Goal: Transaction & Acquisition: Purchase product/service

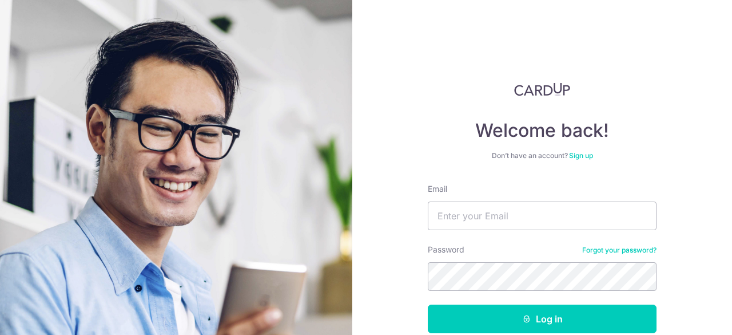
click at [545, 203] on input "Email" at bounding box center [542, 215] width 229 height 29
click at [568, 205] on input "damianivan" at bounding box center [542, 215] width 229 height 29
click at [562, 212] on input "damianivan221199@gmail.ocm" at bounding box center [542, 215] width 229 height 29
drag, startPoint x: 562, startPoint y: 212, endPoint x: 587, endPoint y: 199, distance: 28.4
click at [567, 211] on input "damianivan221199@gmail.ocm" at bounding box center [542, 215] width 229 height 29
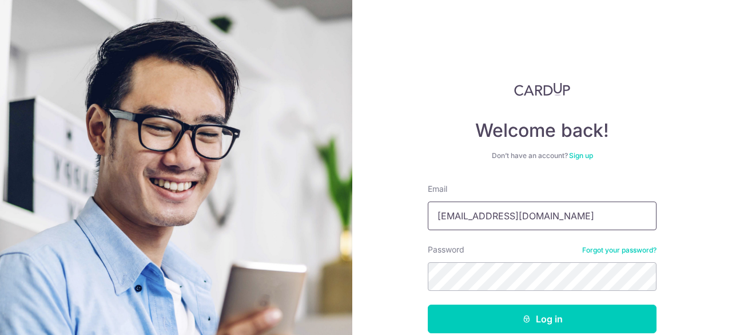
type input "damianivan221199@gmail.com"
click at [428, 304] on button "Log in" at bounding box center [542, 318] width 229 height 29
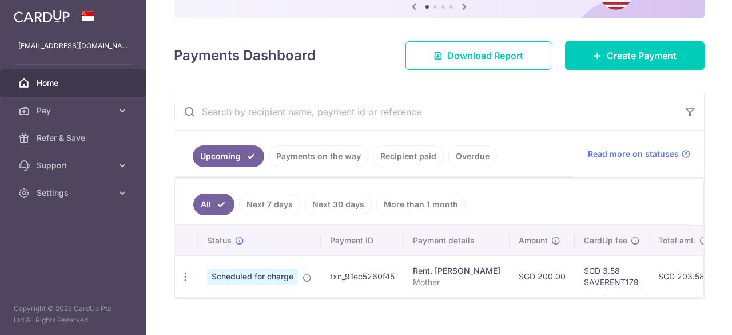
scroll to position [134, 0]
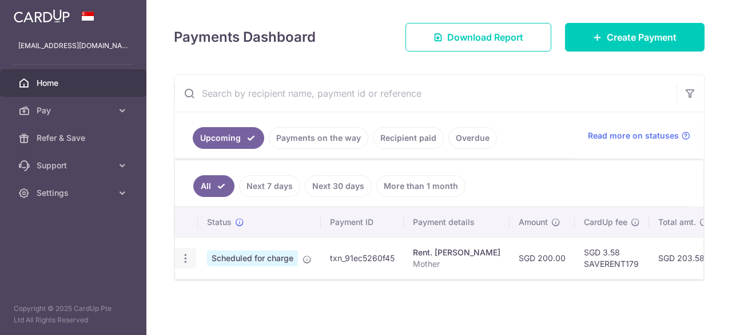
click at [184, 254] on icon "button" at bounding box center [186, 258] width 12 height 12
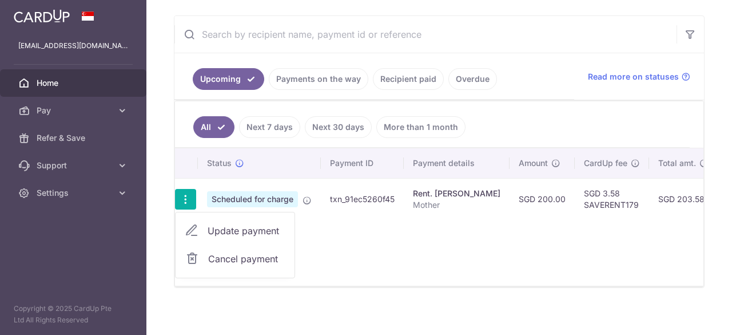
click at [253, 245] on link "Cancel payment" at bounding box center [235, 258] width 119 height 29
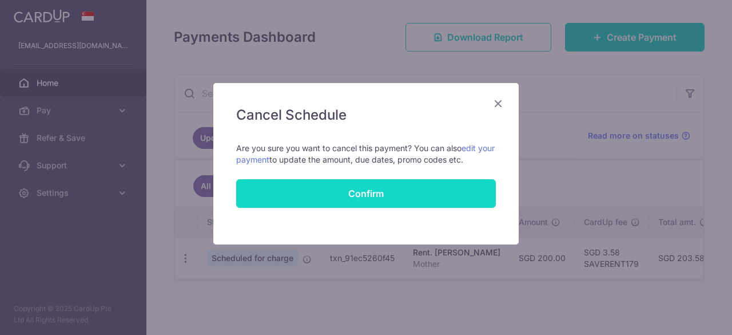
click at [404, 187] on button "Confirm" at bounding box center [366, 193] width 260 height 29
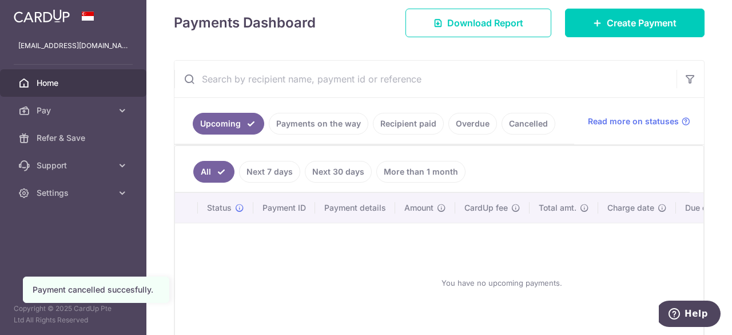
scroll to position [172, 0]
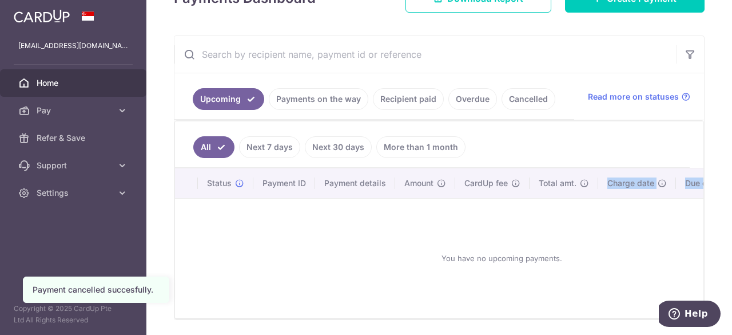
drag, startPoint x: 584, startPoint y: 185, endPoint x: 437, endPoint y: 202, distance: 148.0
click at [437, 202] on table "Status Payment ID Payment details Amount CardUp fee Total amt. Charge date Due …" at bounding box center [502, 242] width 654 height 149
click at [437, 202] on td "You have no upcoming payments." at bounding box center [502, 258] width 654 height 120
drag, startPoint x: 465, startPoint y: 314, endPoint x: 539, endPoint y: 304, distance: 75.1
click at [539, 304] on td "You have no upcoming payments." at bounding box center [502, 258] width 654 height 120
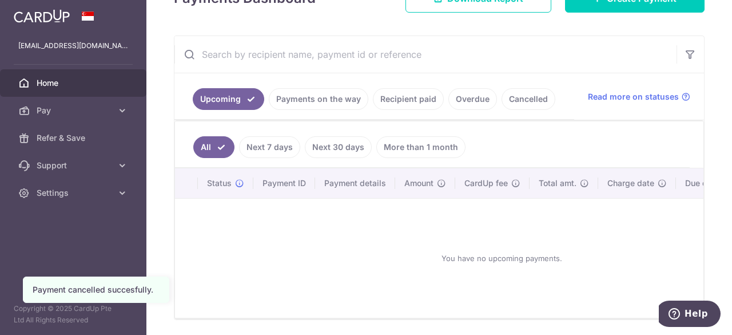
click at [541, 314] on td "You have no upcoming payments." at bounding box center [502, 258] width 654 height 120
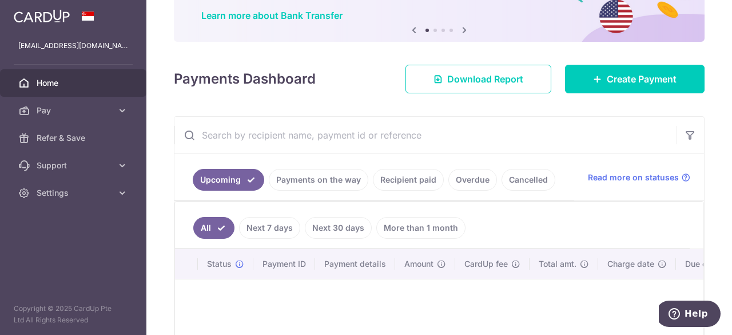
scroll to position [0, 0]
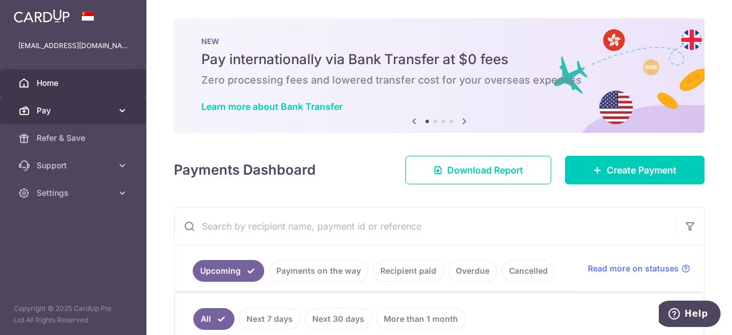
click at [133, 104] on link "Pay" at bounding box center [73, 110] width 146 height 27
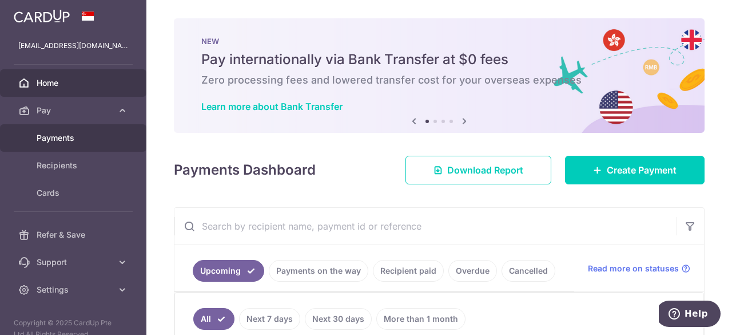
click at [108, 133] on span "Payments" at bounding box center [75, 137] width 76 height 11
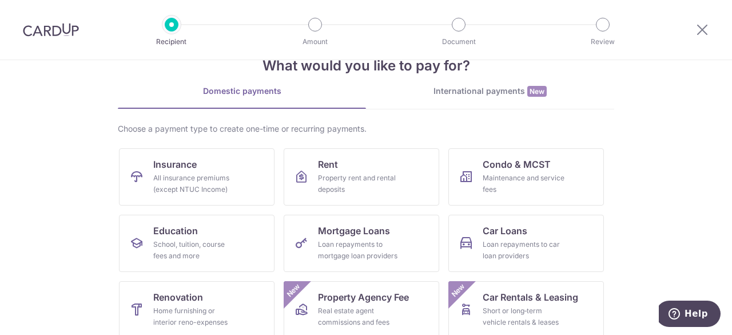
scroll to position [57, 0]
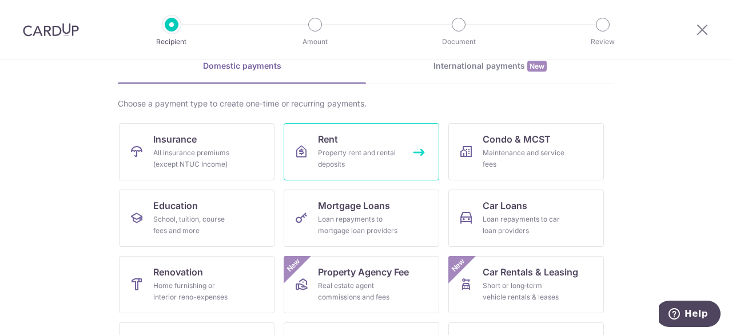
click at [349, 158] on div "Property rent and rental deposits" at bounding box center [359, 158] width 82 height 23
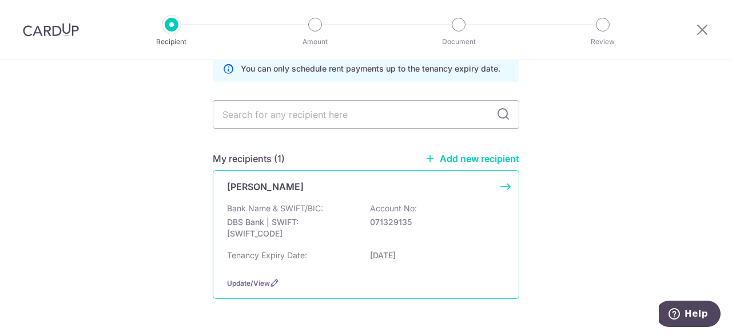
click at [394, 200] on div "Evelyn Ng Bank Name & SWIFT/BIC: DBS Bank | SWIFT: DBSSSGSGXXX Account No: 0713…" at bounding box center [366, 234] width 307 height 129
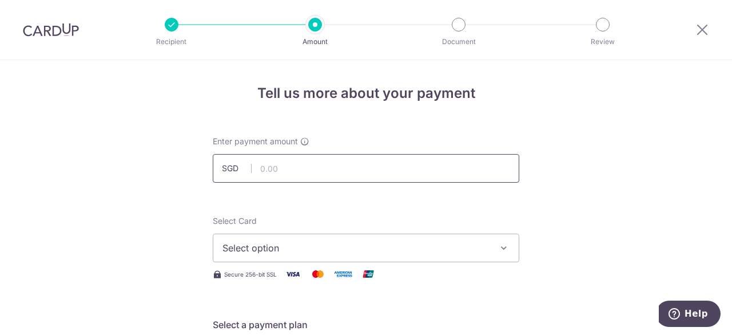
click at [299, 161] on input "text" at bounding box center [366, 168] width 307 height 29
click at [287, 169] on input "1.00" at bounding box center [366, 168] width 307 height 29
drag, startPoint x: 287, startPoint y: 169, endPoint x: 249, endPoint y: 171, distance: 38.4
click at [249, 171] on input "1.00" at bounding box center [366, 168] width 307 height 29
type input "1,150.00"
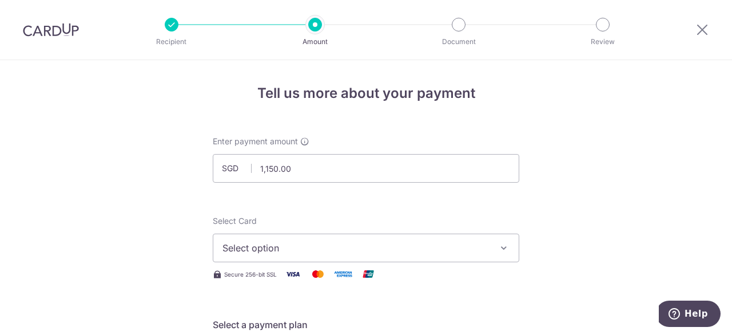
click at [350, 236] on button "Select option" at bounding box center [366, 247] width 307 height 29
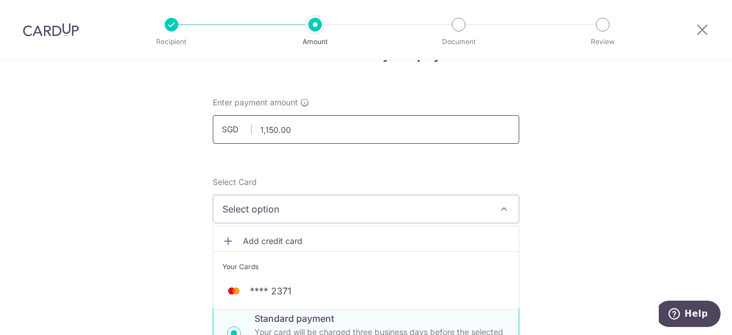
scroll to position [114, 0]
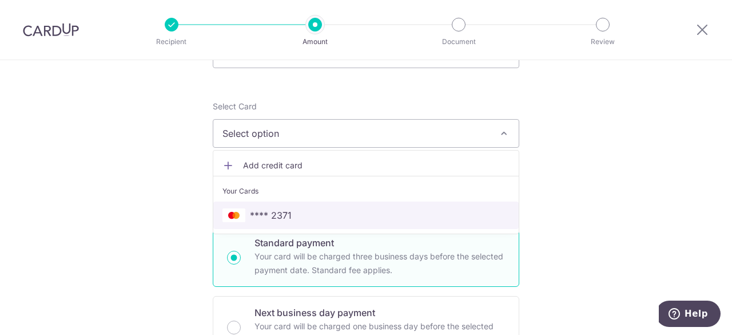
click at [352, 216] on span "**** 2371" at bounding box center [366, 215] width 287 height 14
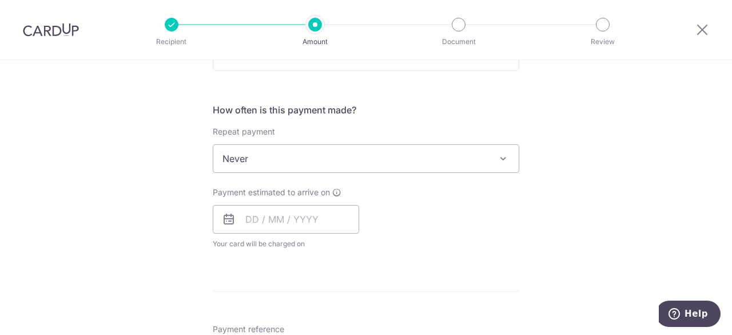
scroll to position [401, 0]
click at [296, 217] on input "text" at bounding box center [286, 218] width 146 height 29
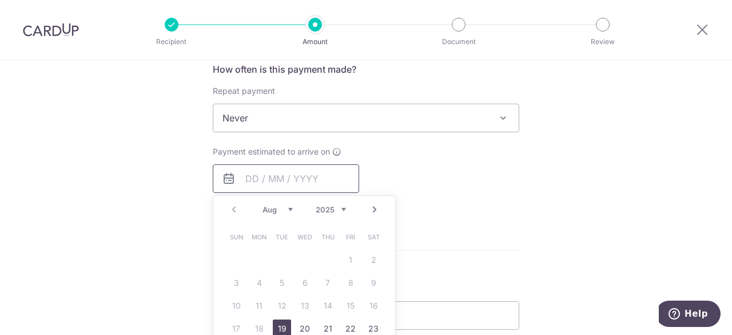
scroll to position [458, 0]
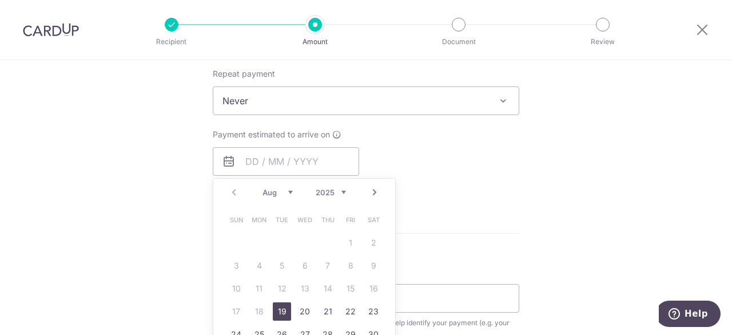
click at [278, 311] on link "19" at bounding box center [282, 311] width 18 height 18
type input "[DATE]"
click at [460, 177] on div "Payment estimated to arrive on 19/08/2025 Prev Next Aug Sep Oct Nov Dec 2025 20…" at bounding box center [366, 160] width 320 height 63
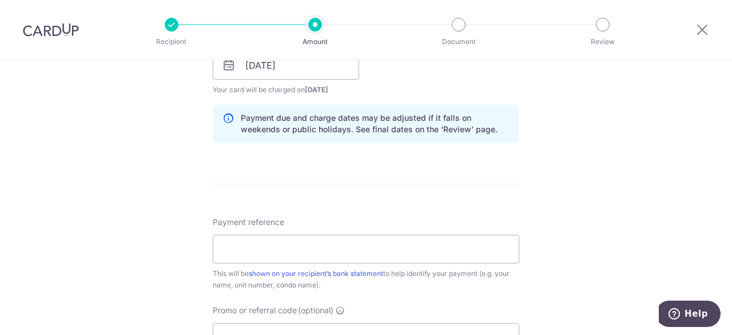
scroll to position [572, 0]
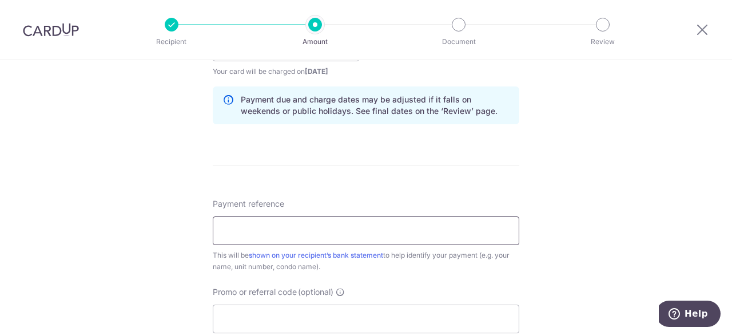
click at [364, 230] on input "Payment reference" at bounding box center [366, 230] width 307 height 29
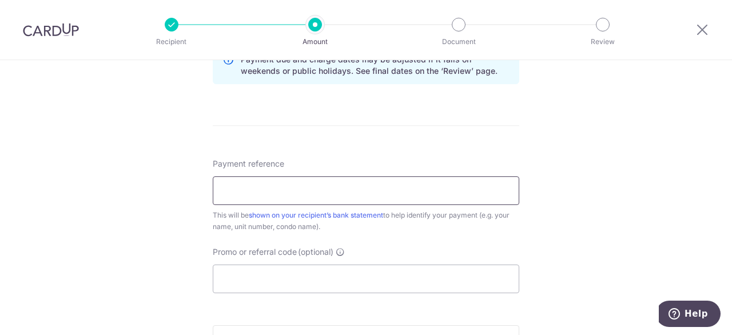
scroll to position [629, 0]
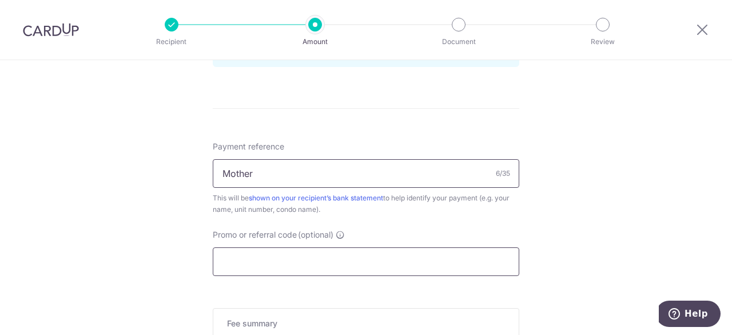
type input "Mother"
click at [354, 273] on input "Promo or referral code (optional)" at bounding box center [366, 261] width 307 height 29
paste input "SETHISFY"
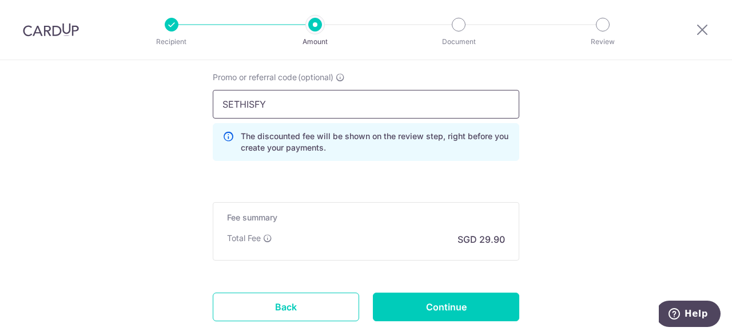
scroll to position [801, 0]
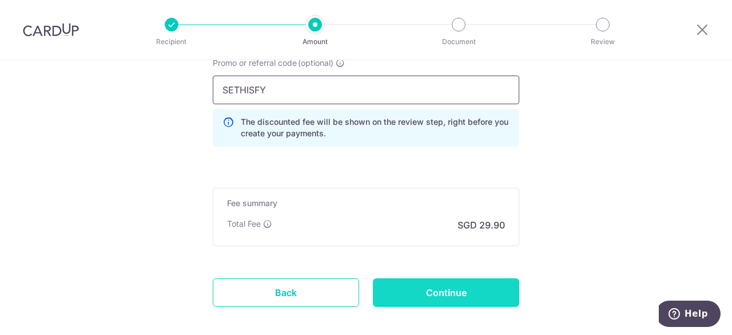
type input "SETHISFY"
click at [445, 295] on input "Continue" at bounding box center [446, 292] width 146 height 29
type input "Create Schedule"
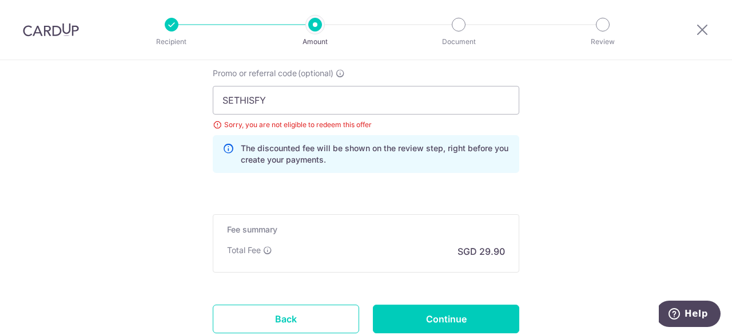
scroll to position [734, 0]
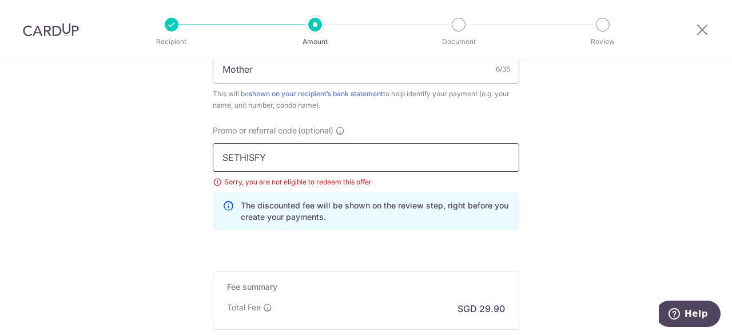
drag, startPoint x: 289, startPoint y: 164, endPoint x: 170, endPoint y: 151, distance: 119.8
paste input "KELINVEST"
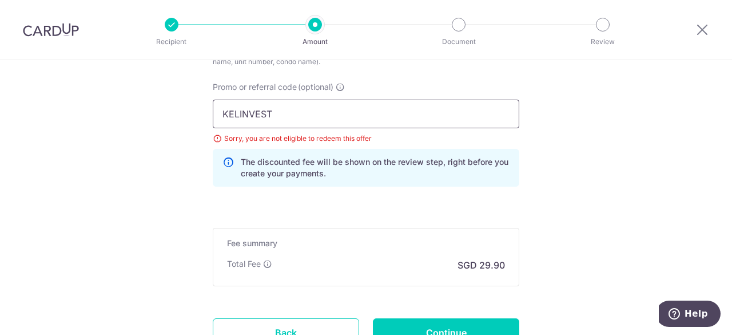
scroll to position [848, 0]
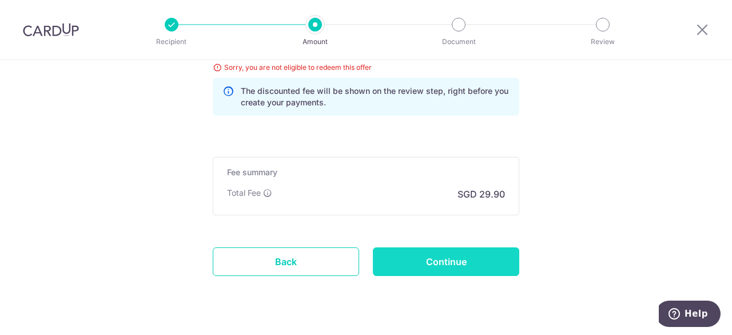
type input "KELINVEST"
click at [430, 264] on input "Continue" at bounding box center [446, 261] width 146 height 29
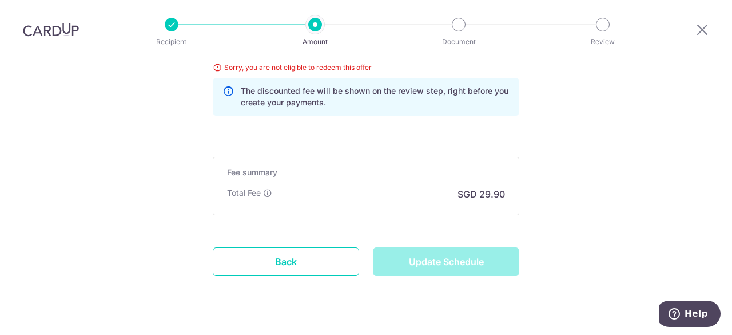
type input "Update Schedule"
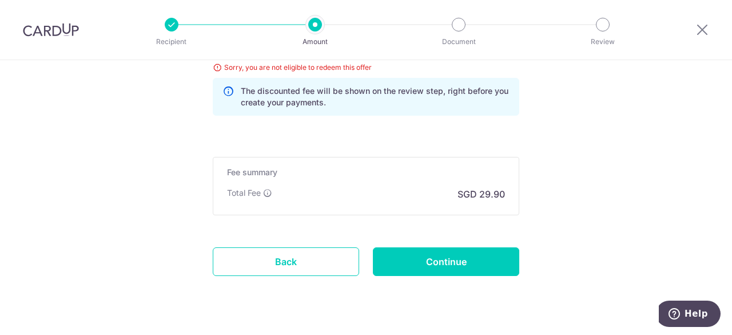
scroll to position [791, 0]
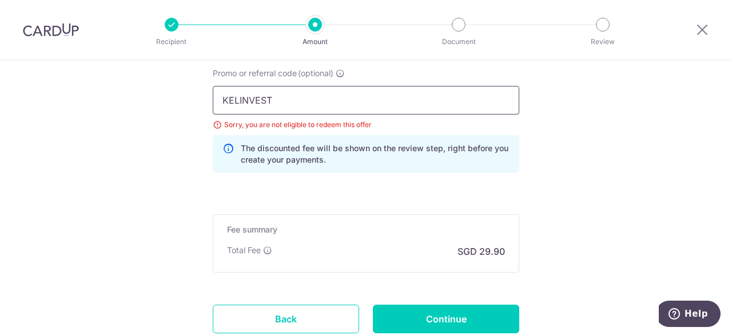
drag, startPoint x: 279, startPoint y: 106, endPoint x: 183, endPoint y: 100, distance: 96.9
paste input "REC185"
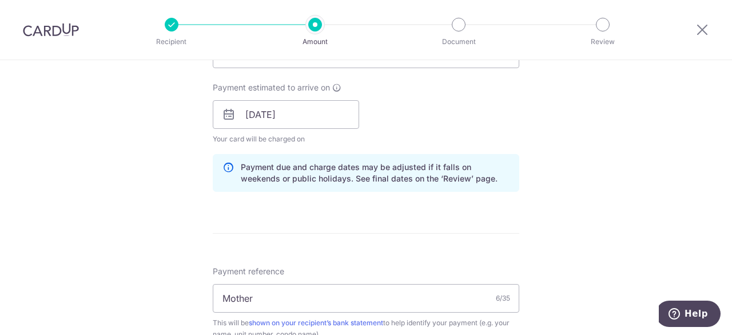
scroll to position [448, 0]
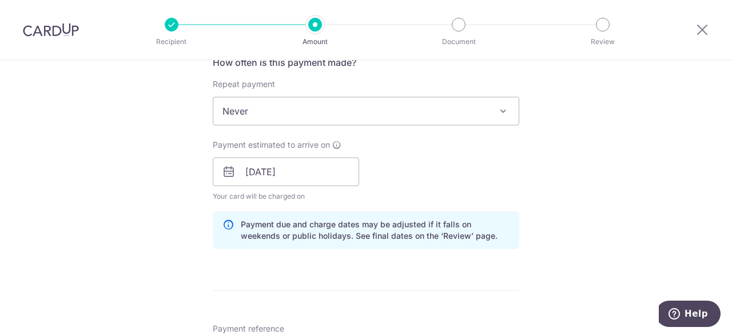
type input "REC185"
click at [386, 107] on span "Never" at bounding box center [366, 110] width 306 height 27
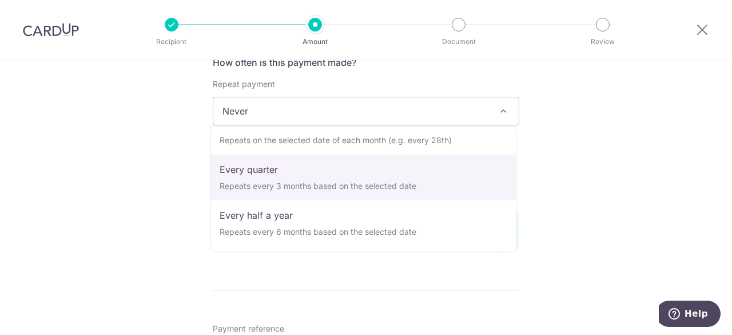
scroll to position [57, 0]
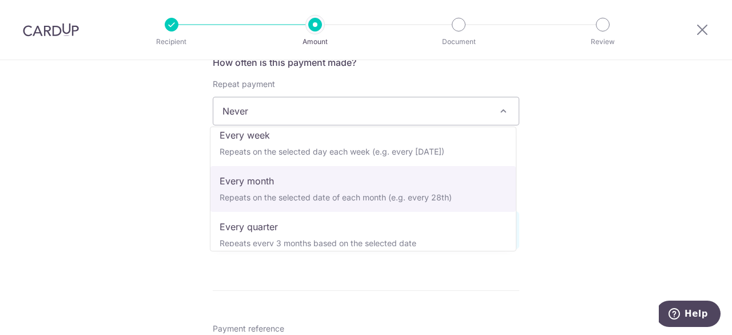
select select "3"
type input "[DATE]"
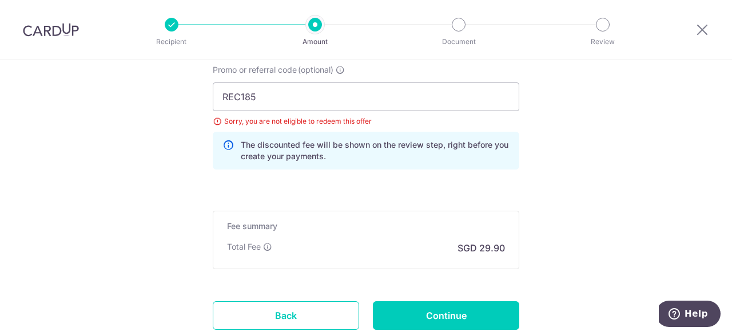
scroll to position [848, 0]
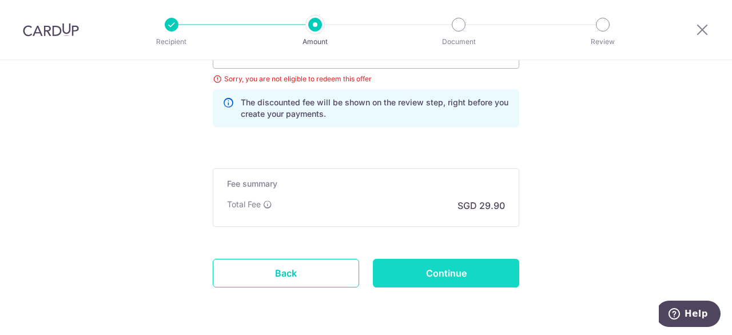
click at [449, 266] on input "Continue" at bounding box center [446, 273] width 146 height 29
type input "Update Schedule"
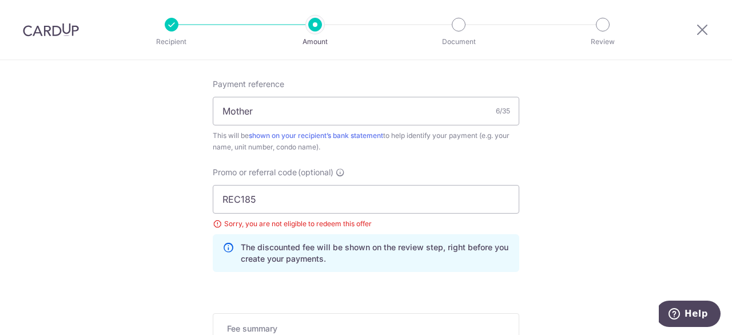
scroll to position [629, 0]
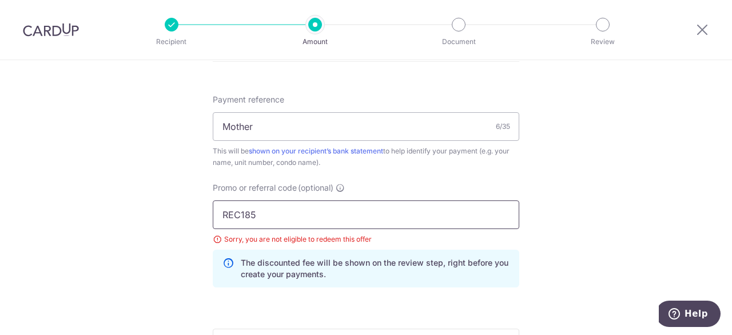
click at [303, 218] on input "REC185" at bounding box center [366, 214] width 307 height 29
paste input "MCTAX25N"
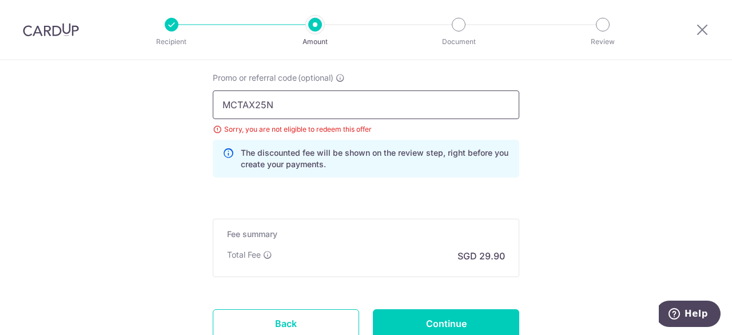
scroll to position [744, 0]
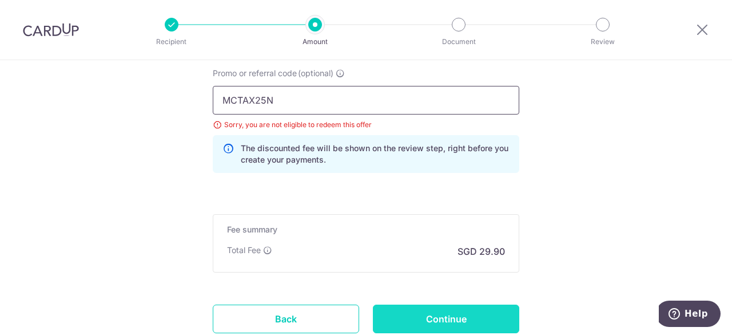
type input "MCTAX25N"
click at [407, 307] on input "Continue" at bounding box center [446, 318] width 146 height 29
type input "Update Schedule"
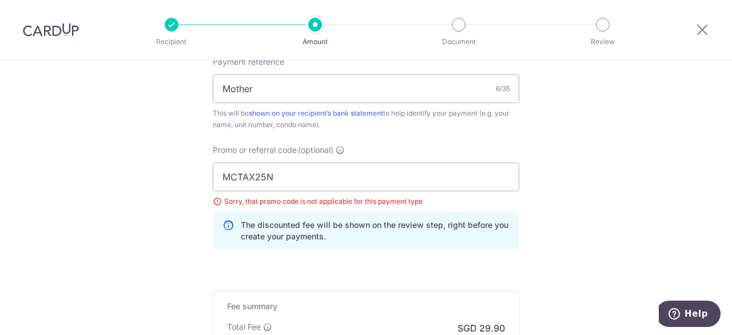
scroll to position [629, 0]
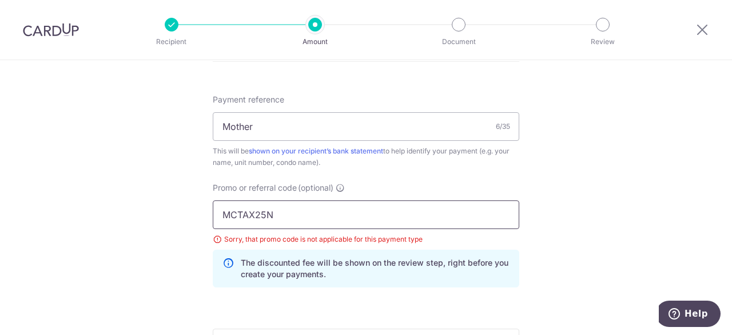
drag, startPoint x: 353, startPoint y: 212, endPoint x: 49, endPoint y: 201, distance: 304.0
paste input "SAVERENT179"
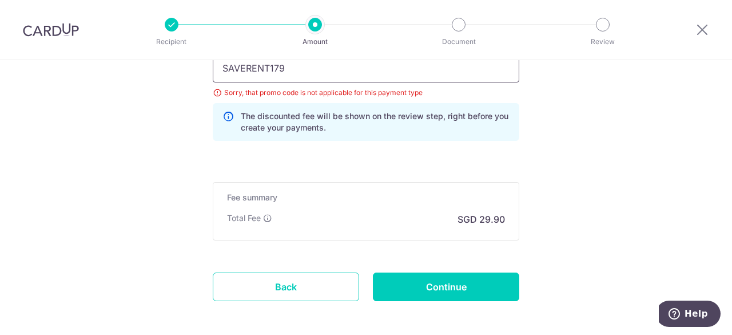
scroll to position [801, 0]
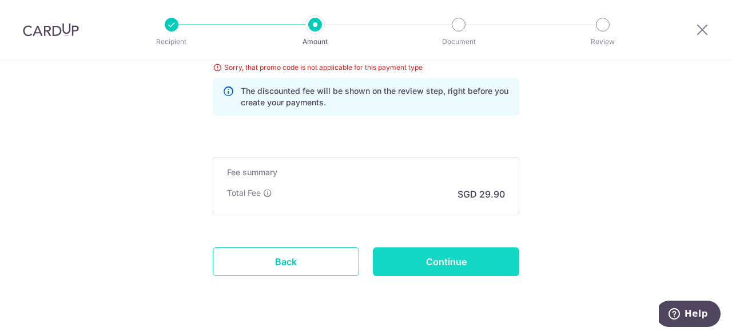
type input "SAVERENT179"
click at [437, 267] on input "Continue" at bounding box center [446, 261] width 146 height 29
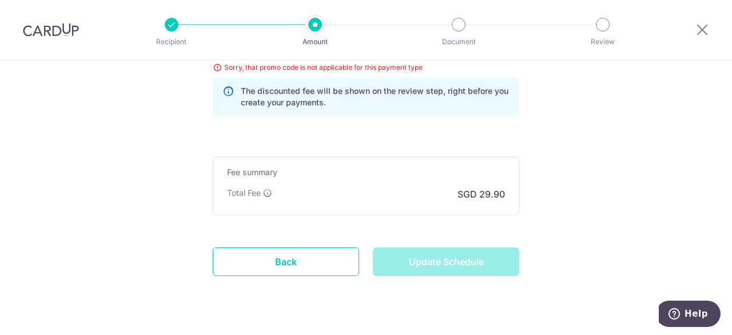
type input "Update Schedule"
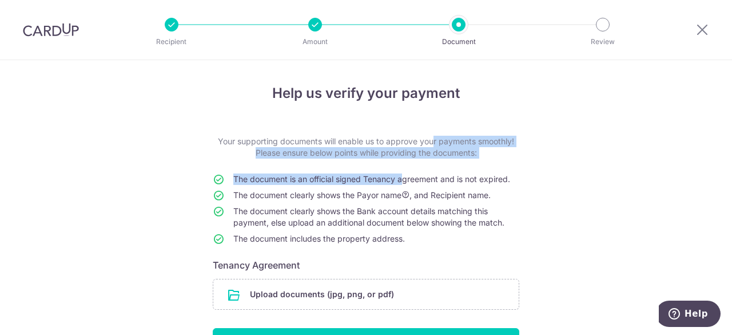
drag, startPoint x: 391, startPoint y: 137, endPoint x: 397, endPoint y: 185, distance: 48.4
click at [397, 185] on form "Your supporting documents will enable us to approve your payments smoothly! Ple…" at bounding box center [366, 254] width 307 height 237
click at [397, 185] on td "The document is an official signed Tenancy agreement and is not expired." at bounding box center [376, 181] width 286 height 16
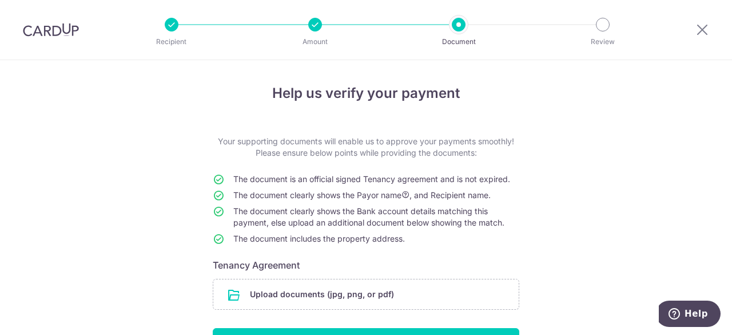
click at [310, 27] on div at bounding box center [315, 25] width 14 height 14
click at [706, 27] on icon at bounding box center [703, 29] width 14 height 14
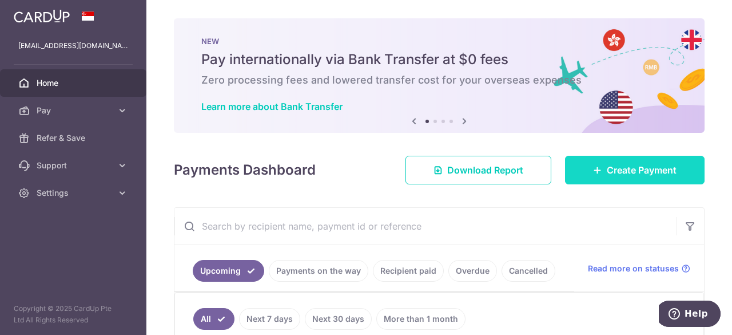
click at [657, 163] on span "Create Payment" at bounding box center [642, 170] width 70 height 14
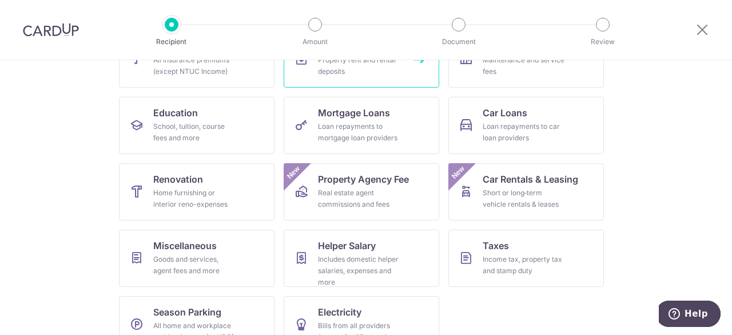
scroll to position [176, 0]
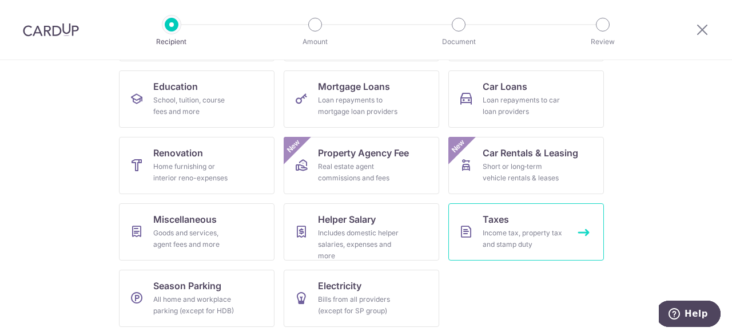
click at [505, 219] on span "Taxes" at bounding box center [496, 219] width 26 height 14
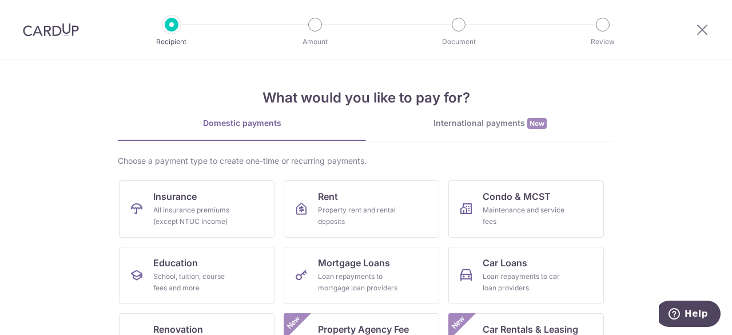
scroll to position [176, 0]
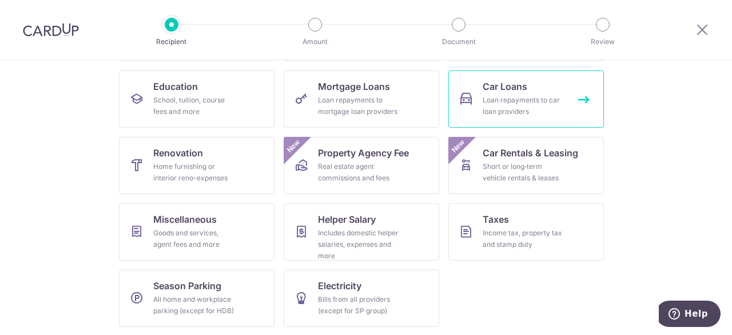
click at [494, 102] on div "Loan repayments to car loan providers" at bounding box center [524, 105] width 82 height 23
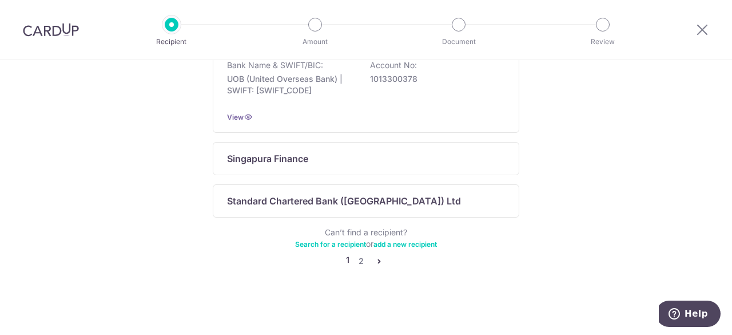
scroll to position [853, 0]
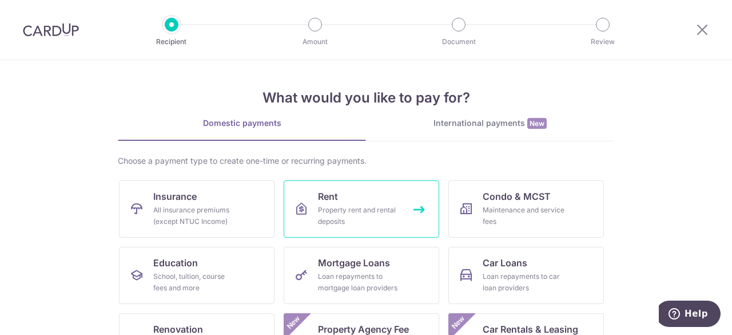
click at [333, 209] on div "Property rent and rental deposits" at bounding box center [359, 215] width 82 height 23
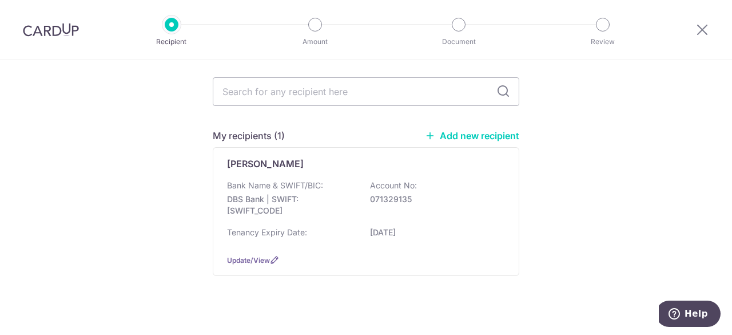
scroll to position [92, 0]
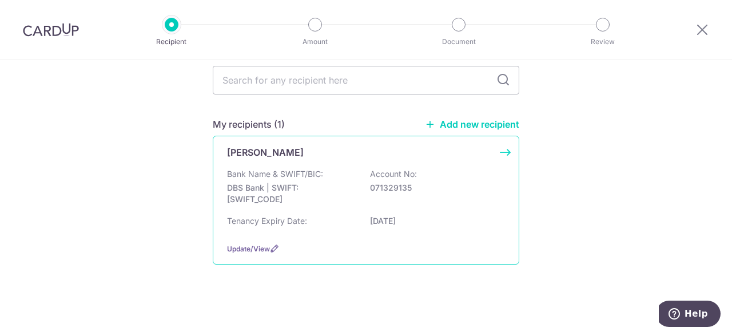
click at [411, 144] on div "[PERSON_NAME] Bank Name & SWIFT/BIC: DBS Bank | SWIFT: [SWIFT_CODE] Account No:…" at bounding box center [366, 200] width 307 height 129
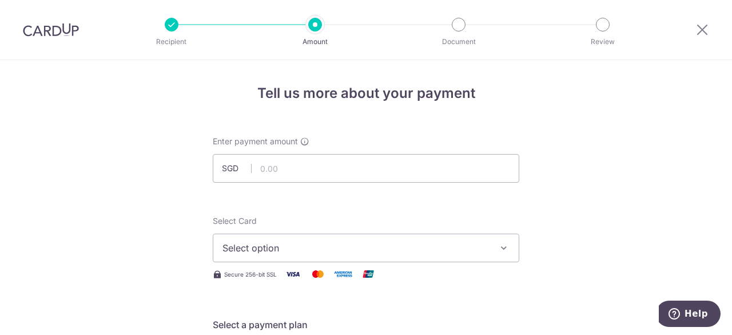
click at [167, 22] on div at bounding box center [172, 25] width 14 height 14
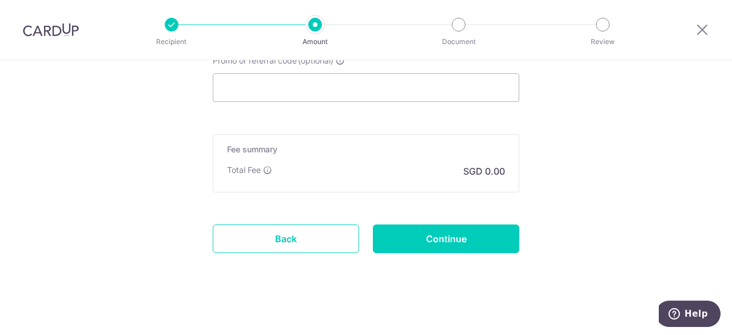
scroll to position [758, 0]
click at [308, 231] on link "Back" at bounding box center [286, 237] width 146 height 29
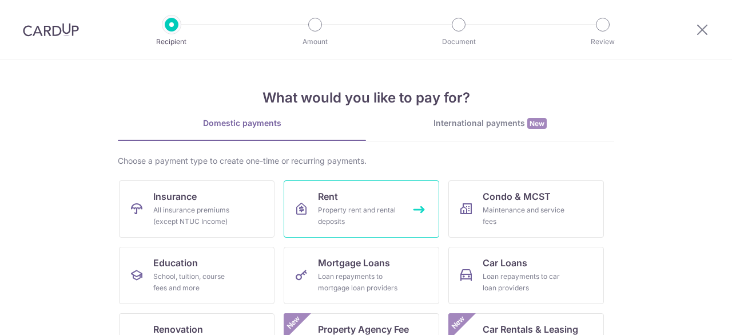
click at [370, 192] on link "Rent Property rent and rental deposits" at bounding box center [362, 208] width 156 height 57
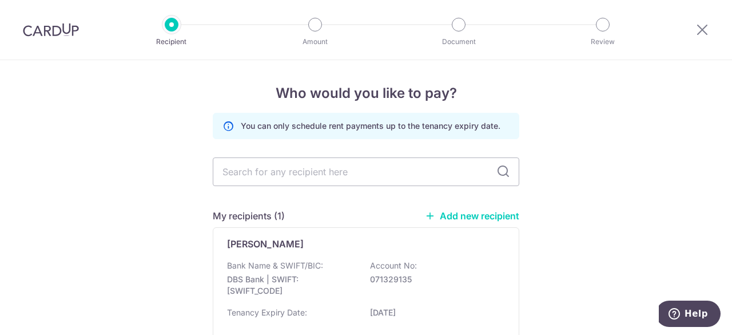
drag, startPoint x: 0, startPoint y: 0, endPoint x: 66, endPoint y: 195, distance: 205.4
click at [66, 195] on div "Who would you like to pay? You can only schedule rent payments up to the tenanc…" at bounding box center [366, 244] width 732 height 368
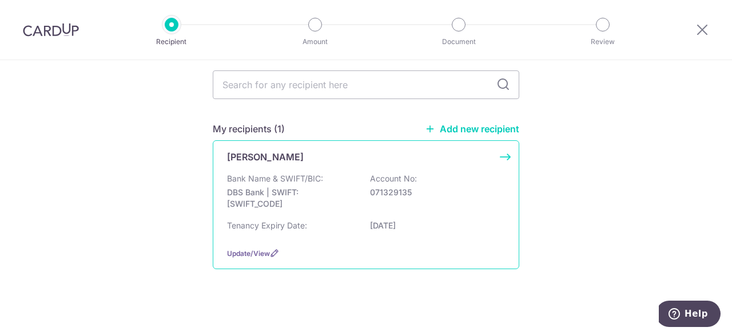
scroll to position [92, 0]
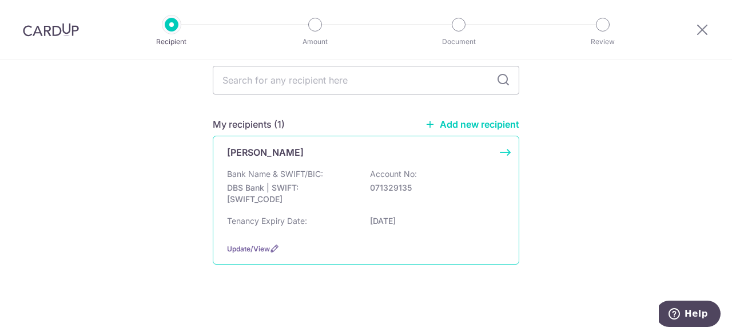
click at [317, 167] on div "Evelyn Ng Bank Name & SWIFT/BIC: DBS Bank | SWIFT: DBSSSGSGXXX Account No: 0713…" at bounding box center [366, 200] width 307 height 129
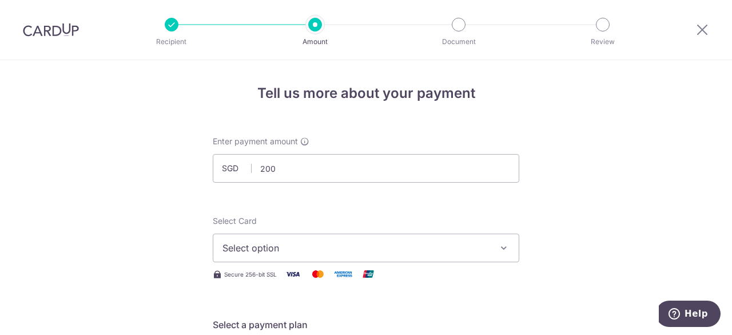
type input "200.00"
click at [363, 247] on span "Select option" at bounding box center [356, 248] width 267 height 14
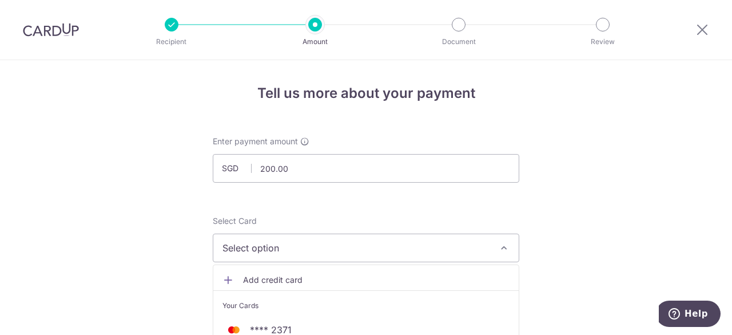
scroll to position [57, 0]
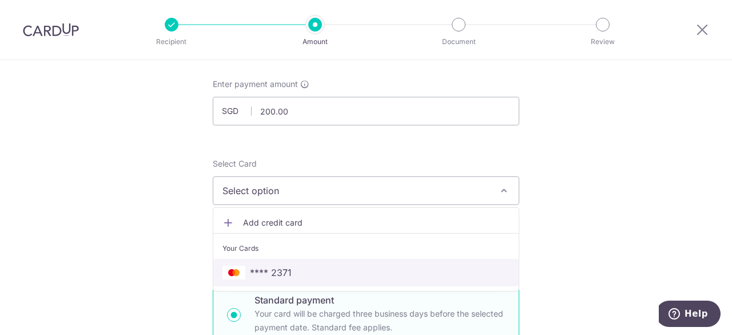
click at [333, 260] on link "**** 2371" at bounding box center [366, 272] width 306 height 27
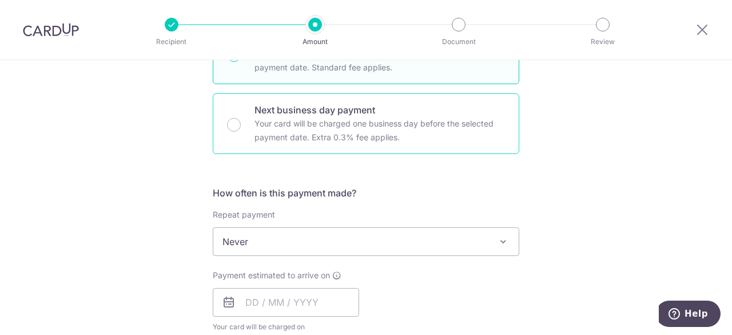
scroll to position [343, 0]
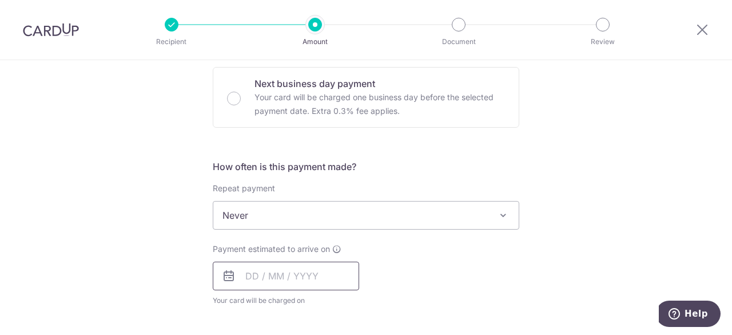
click at [300, 272] on input "text" at bounding box center [286, 276] width 146 height 29
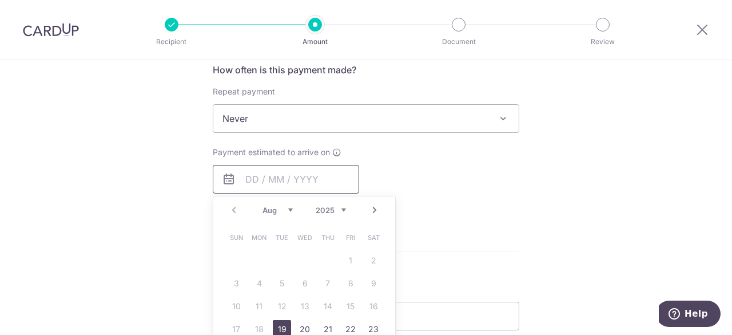
scroll to position [458, 0]
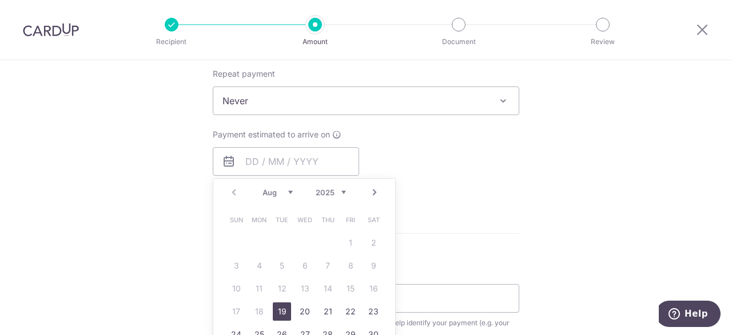
click at [283, 313] on link "19" at bounding box center [282, 311] width 18 height 18
type input "[DATE]"
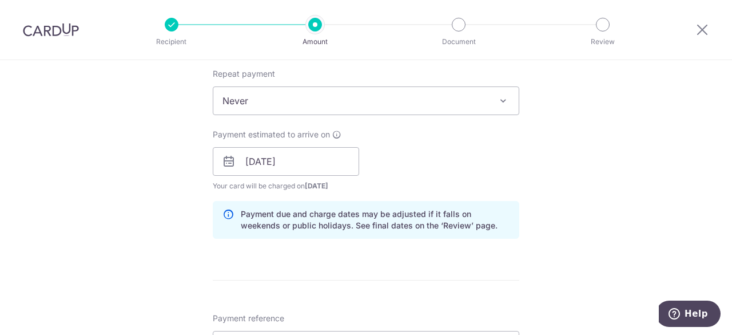
click at [451, 184] on div "Payment estimated to arrive on 19/08/2025 Prev Next Jan Feb Mar Apr May Jun Jul…" at bounding box center [366, 160] width 320 height 63
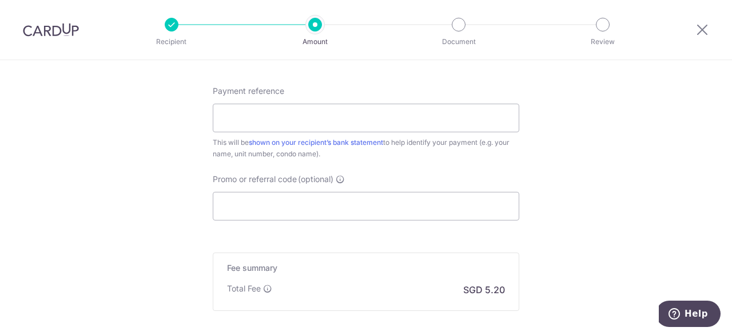
scroll to position [687, 0]
click at [298, 119] on input "Payment reference" at bounding box center [366, 116] width 307 height 29
type input "Mother"
click at [273, 215] on input "Promo or referral code (optional)" at bounding box center [366, 204] width 307 height 29
paste input "SAVERENT179"
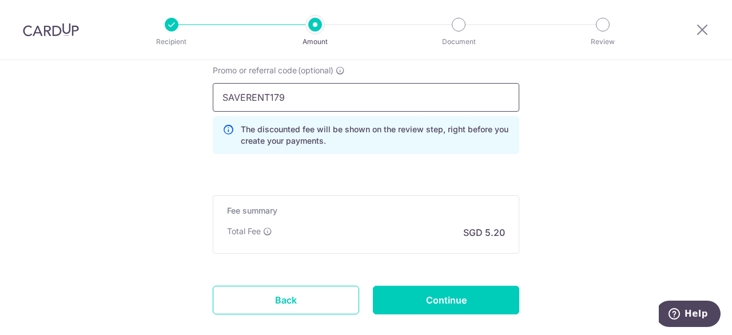
scroll to position [856, 0]
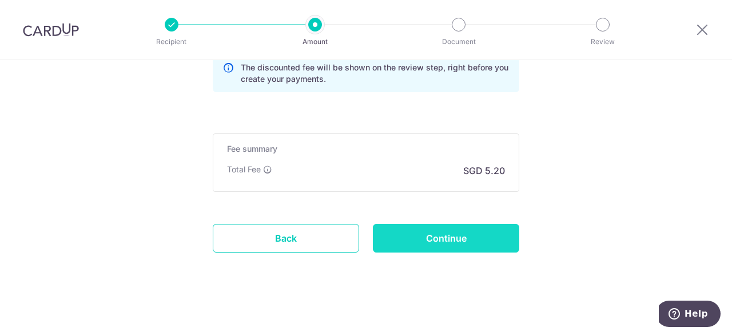
type input "SAVERENT179"
click at [425, 230] on input "Continue" at bounding box center [446, 238] width 146 height 29
type input "Create Schedule"
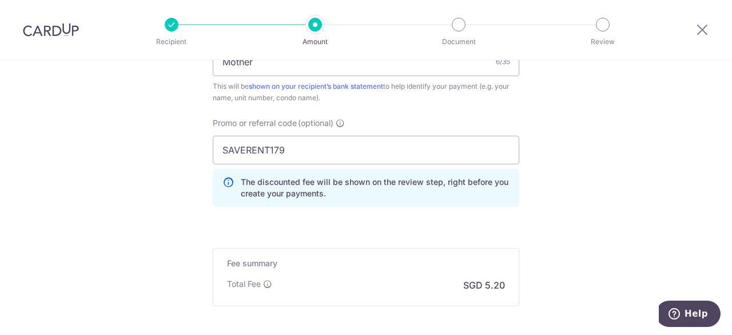
scroll to position [572, 0]
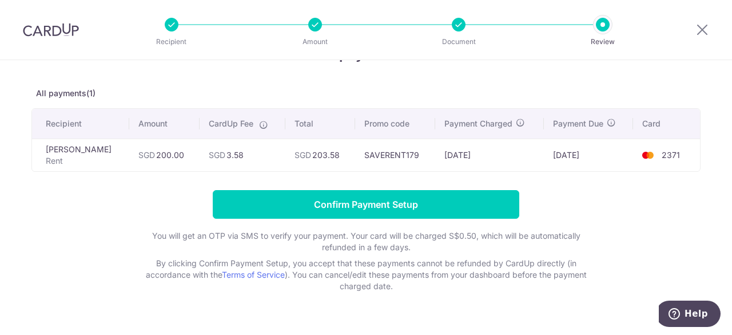
scroll to position [57, 0]
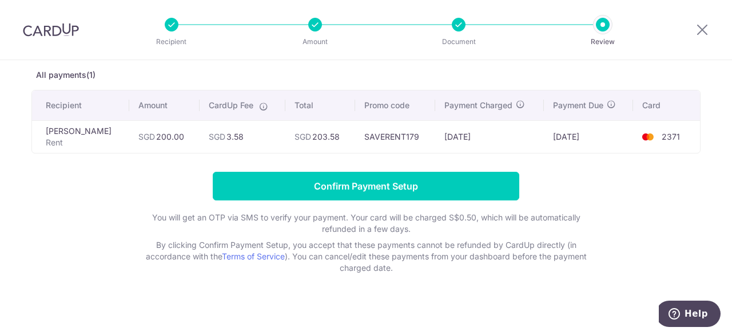
drag, startPoint x: 225, startPoint y: 137, endPoint x: 204, endPoint y: 142, distance: 22.3
click at [204, 142] on td "SGD 3.58" at bounding box center [242, 136] width 85 height 33
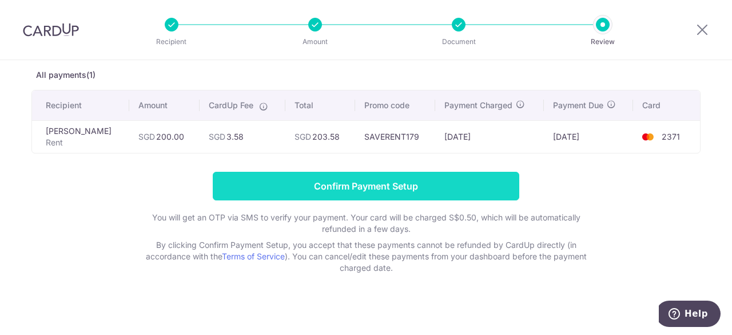
click at [311, 191] on input "Confirm Payment Setup" at bounding box center [366, 186] width 307 height 29
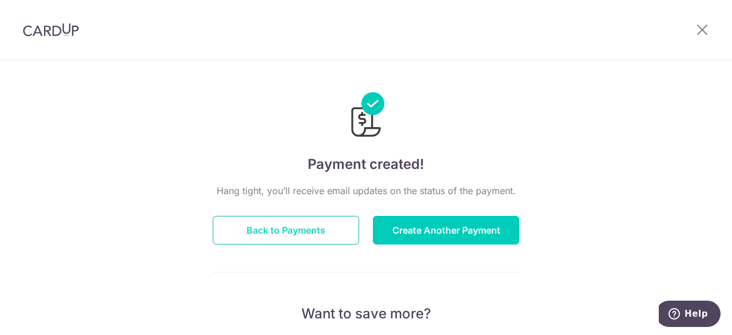
click at [312, 225] on button "Back to Payments" at bounding box center [286, 230] width 146 height 29
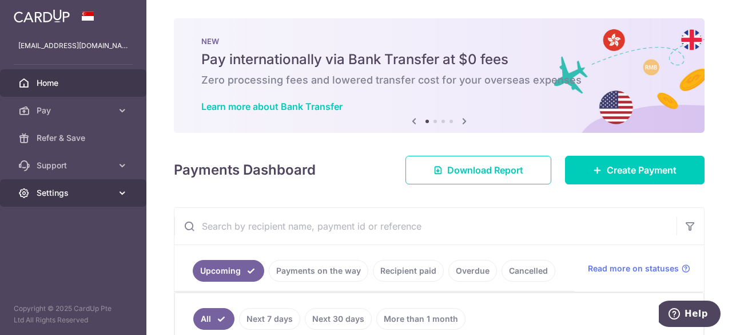
click at [79, 185] on link "Settings" at bounding box center [73, 192] width 146 height 27
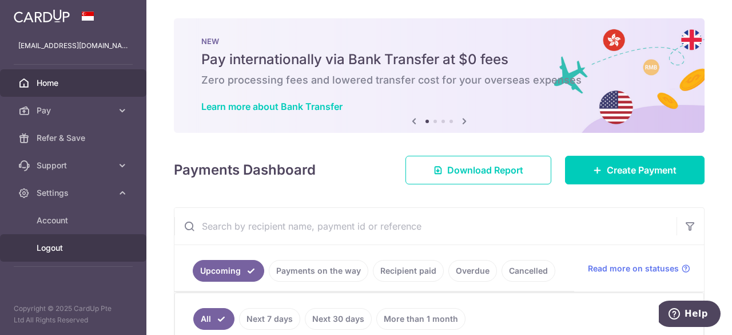
click at [88, 245] on span "Logout" at bounding box center [75, 247] width 76 height 11
